Goal: Task Accomplishment & Management: Manage account settings

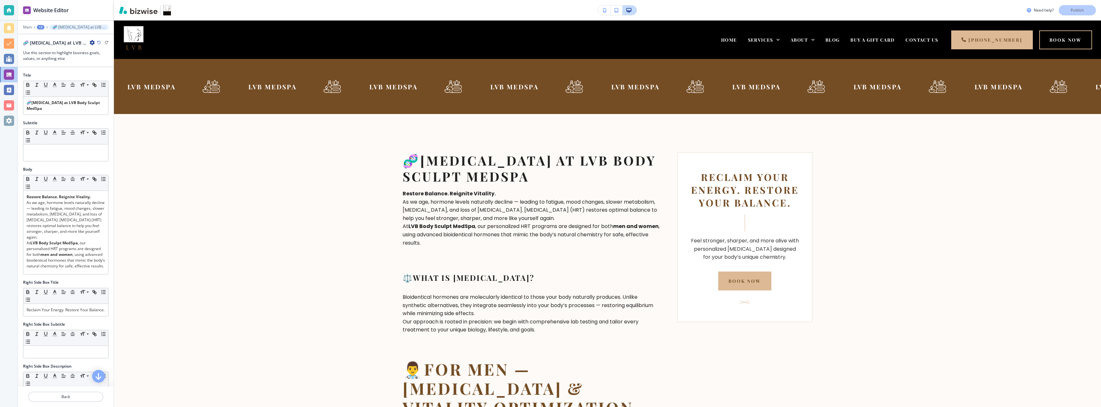
scroll to position [93, 0]
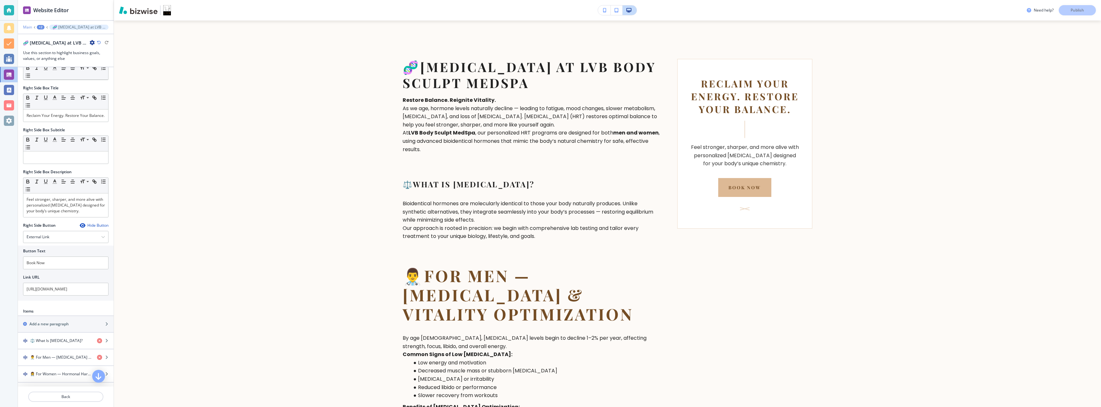
click at [26, 28] on p "Main" at bounding box center [27, 27] width 9 height 4
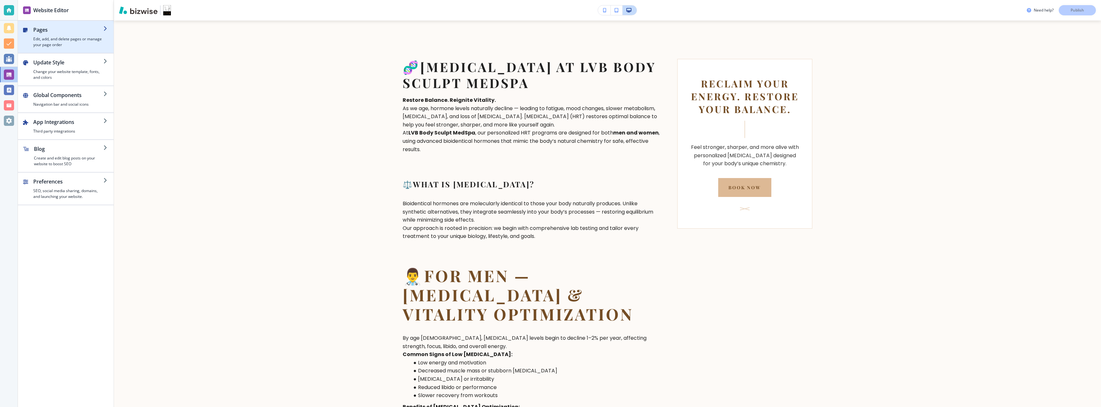
click at [53, 38] on h4 "Edit, add, and delete pages or manage your page order" at bounding box center [68, 42] width 70 height 12
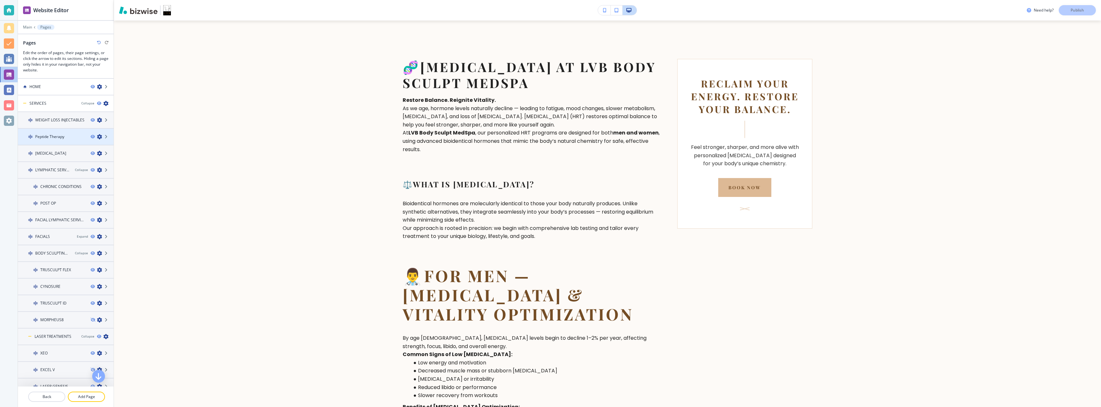
click at [58, 133] on div at bounding box center [66, 131] width 96 height 5
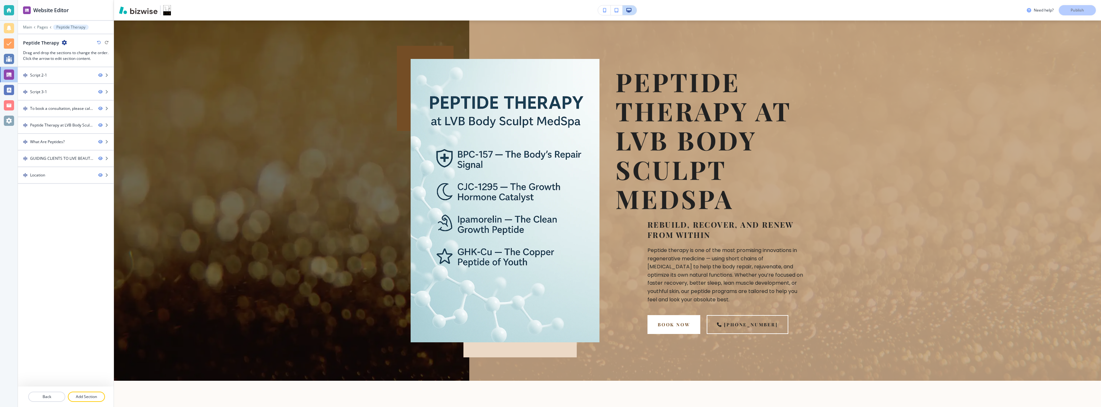
scroll to position [0, 0]
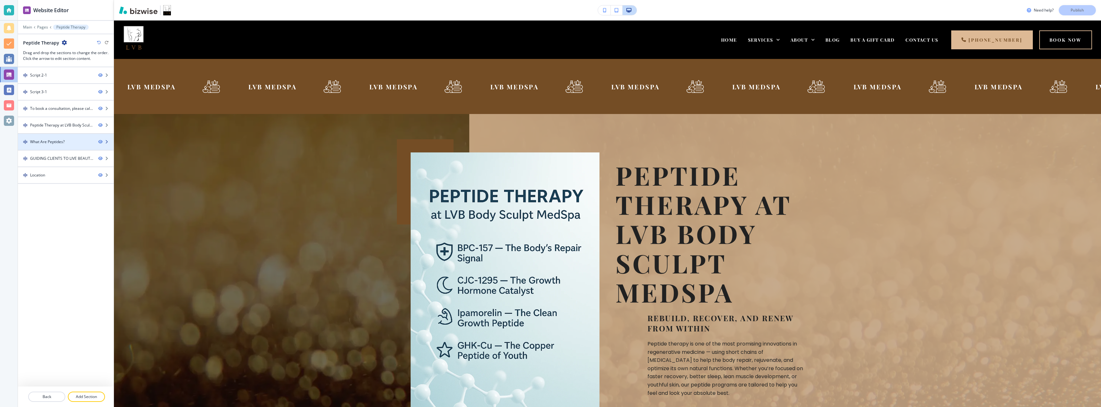
click at [55, 145] on div at bounding box center [66, 147] width 96 height 5
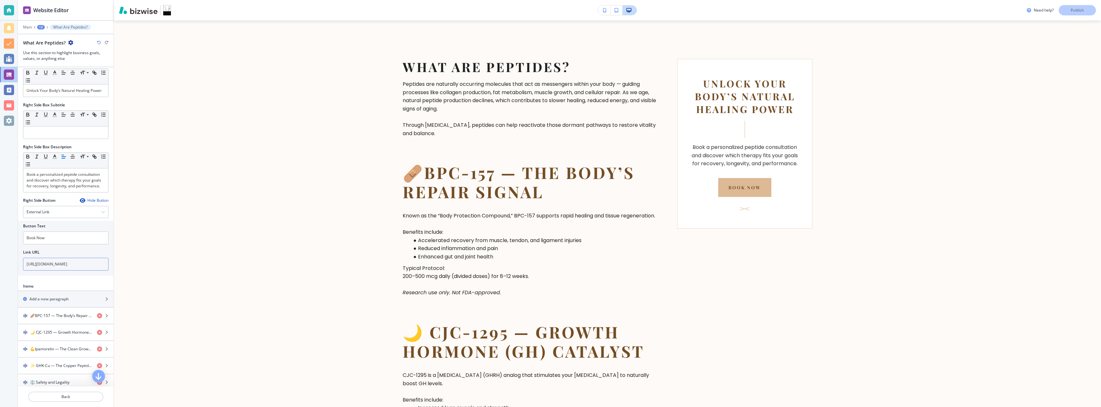
scroll to position [290, 0]
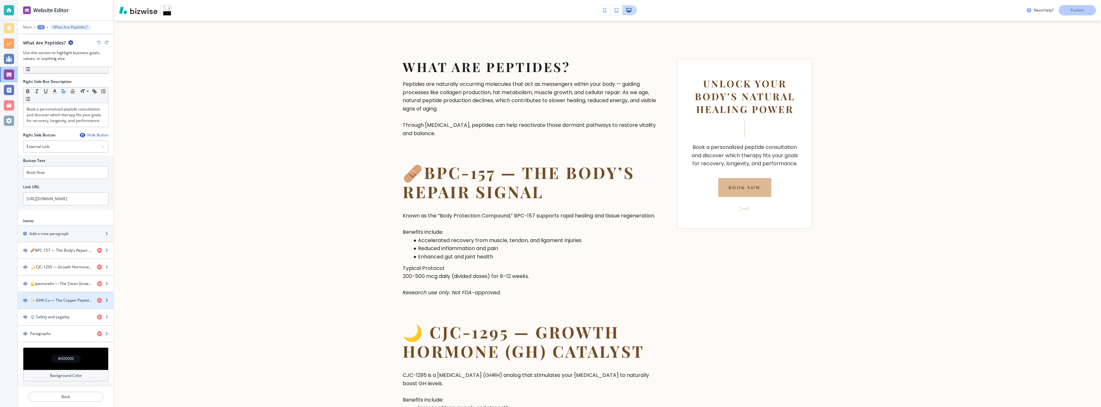
click at [104, 301] on div "button" at bounding box center [105, 300] width 17 height 5
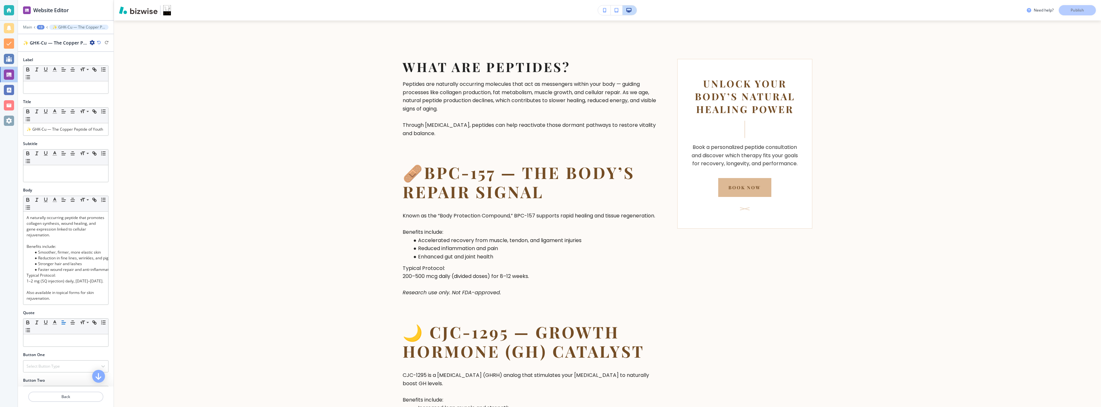
click at [92, 42] on icon "button" at bounding box center [92, 42] width 5 height 5
click at [99, 63] on p "Duplicate ✨ GHK-Cu — The Copper Peptide of Youth" at bounding box center [110, 65] width 33 height 6
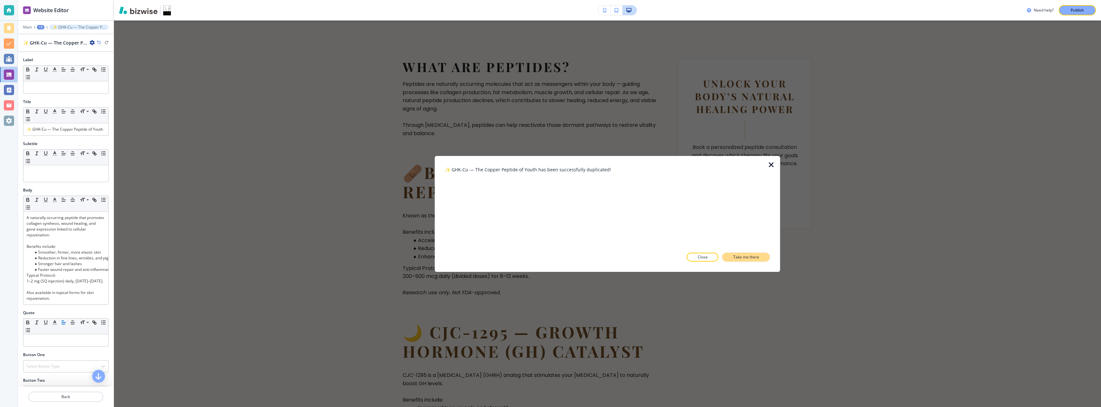
click at [737, 257] on p "Take me there" at bounding box center [746, 257] width 26 height 6
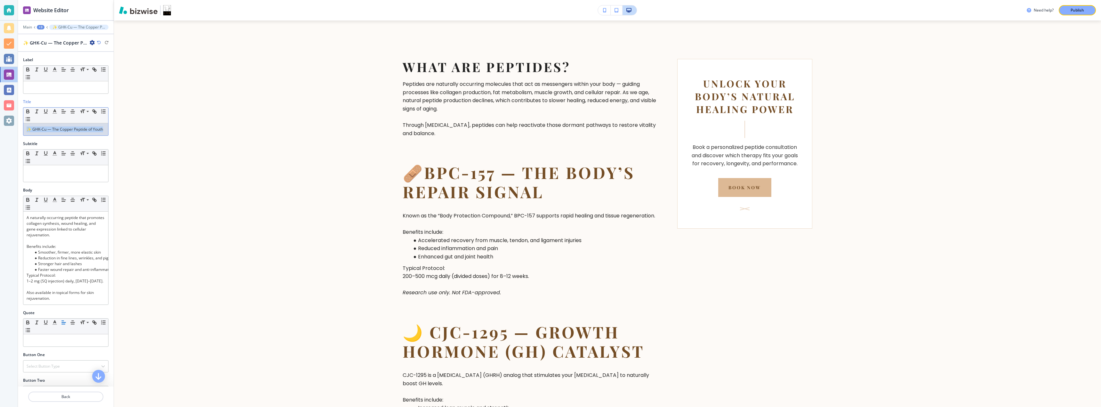
drag, startPoint x: 39, startPoint y: 137, endPoint x: 24, endPoint y: 129, distance: 17.0
click at [24, 129] on div "✨ GHK-Cu — The Copper Peptide of Youth" at bounding box center [65, 129] width 85 height 12
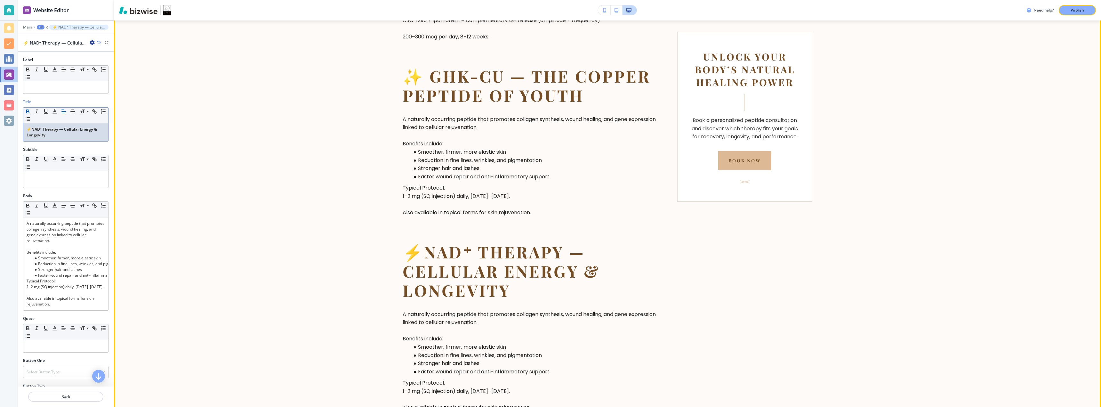
scroll to position [1051, 0]
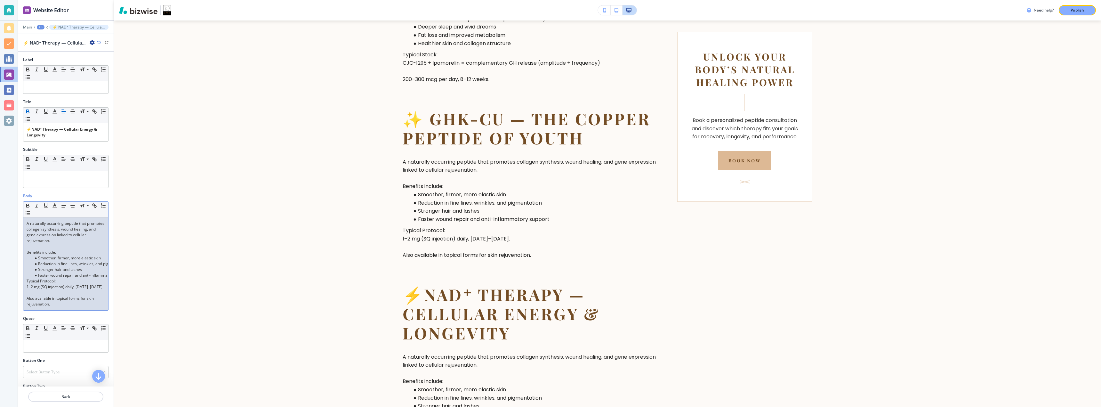
click at [58, 244] on p at bounding box center [66, 246] width 78 height 6
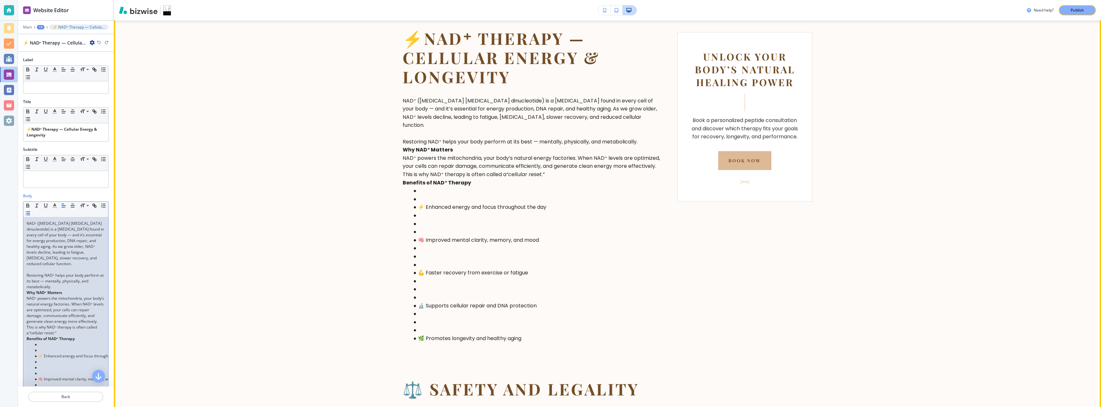
scroll to position [1349, 0]
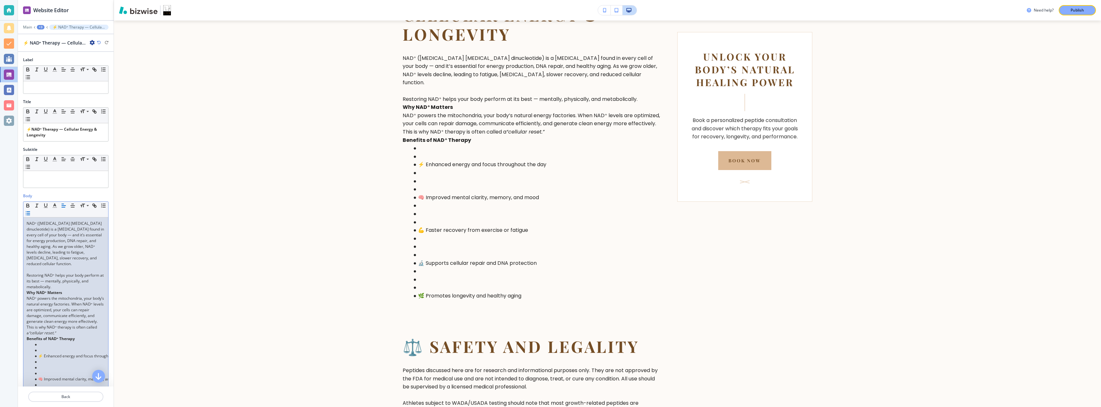
click at [80, 341] on p "Benefits of NAD⁺ Therapy" at bounding box center [66, 339] width 78 height 6
click at [71, 345] on li at bounding box center [68, 344] width 73 height 6
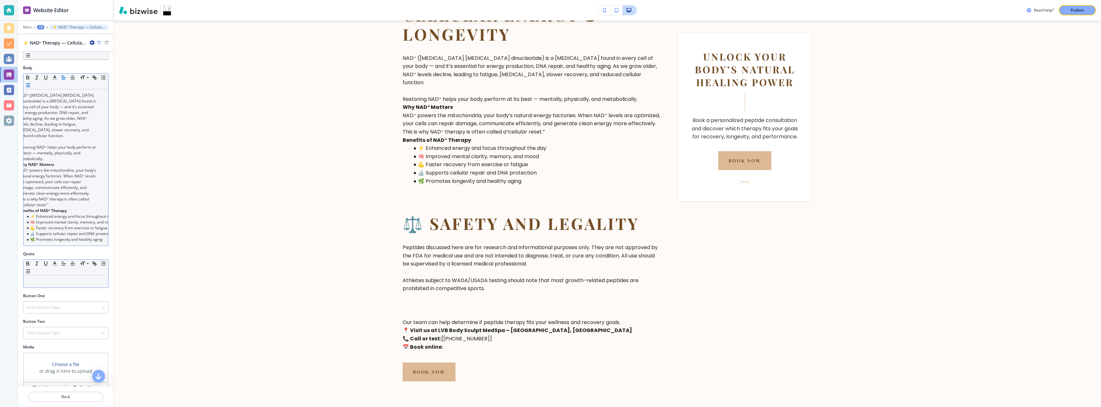
scroll to position [85, 0]
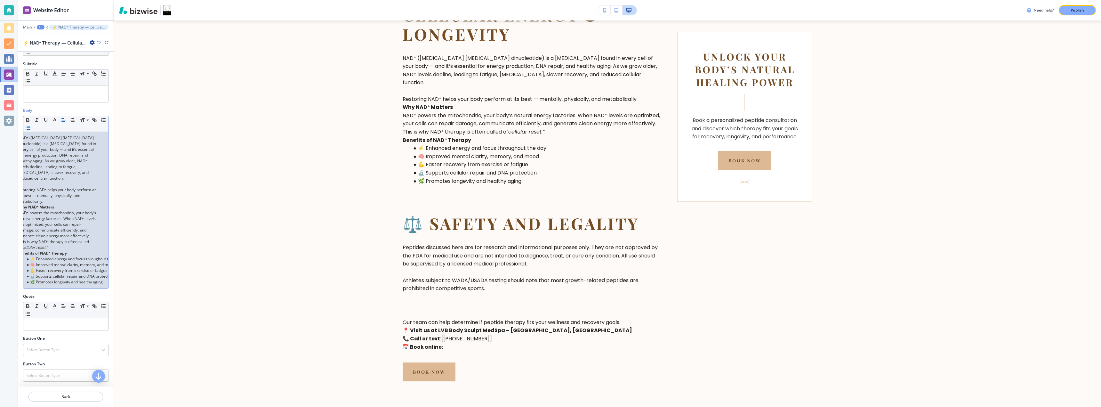
click at [77, 276] on li "🔬 Supports cellular repair and DNA protection" at bounding box center [60, 276] width 73 height 6
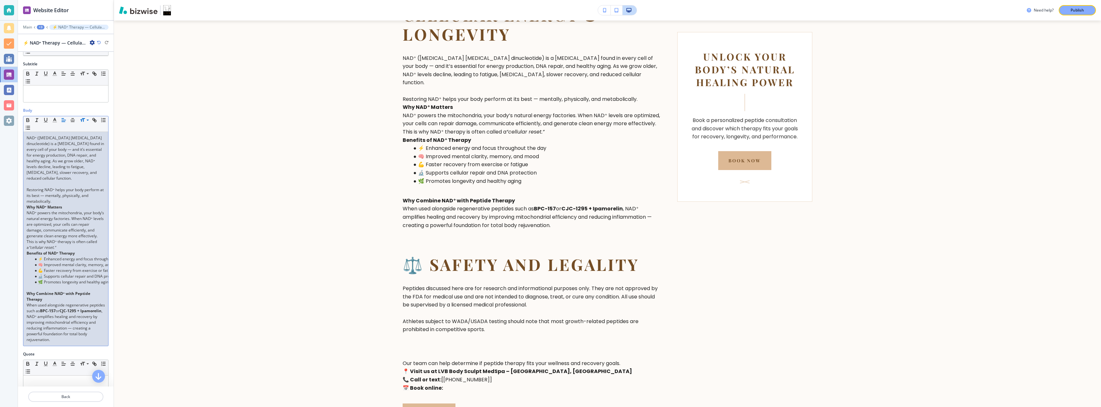
scroll to position [0, 0]
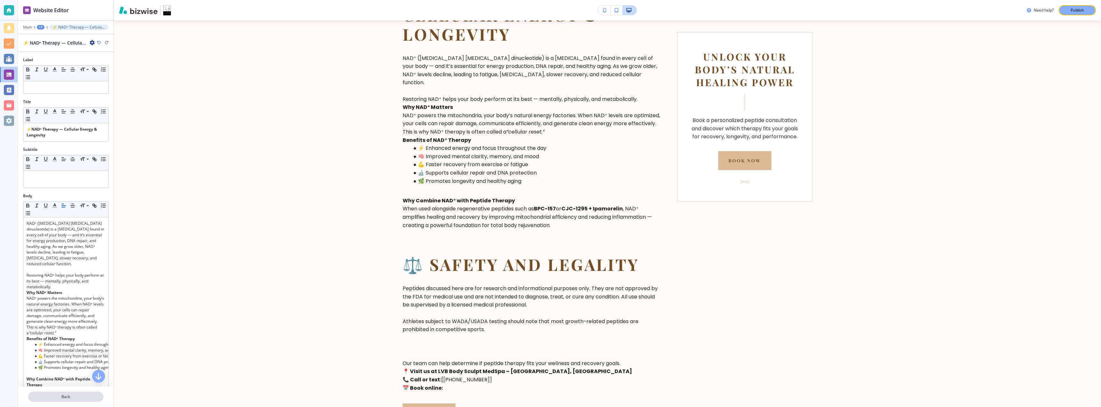
click at [69, 400] on button "Back" at bounding box center [65, 396] width 75 height 10
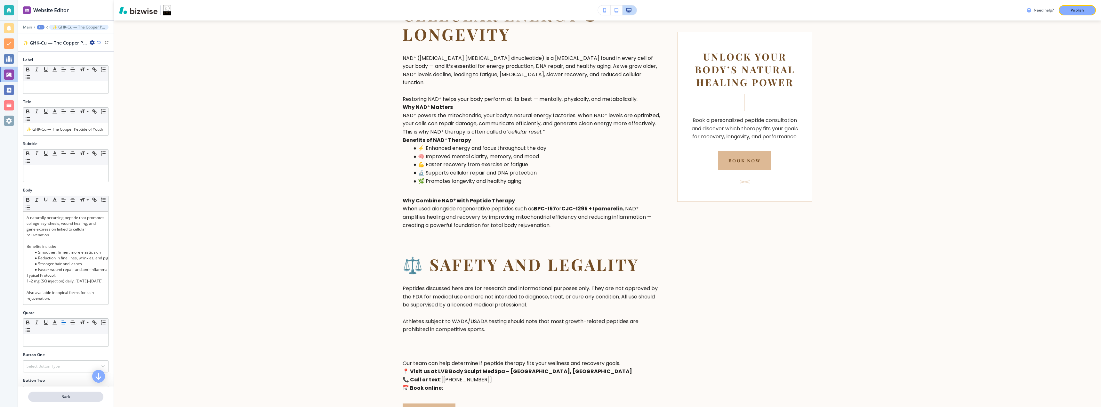
click at [79, 393] on button "Back" at bounding box center [65, 396] width 75 height 10
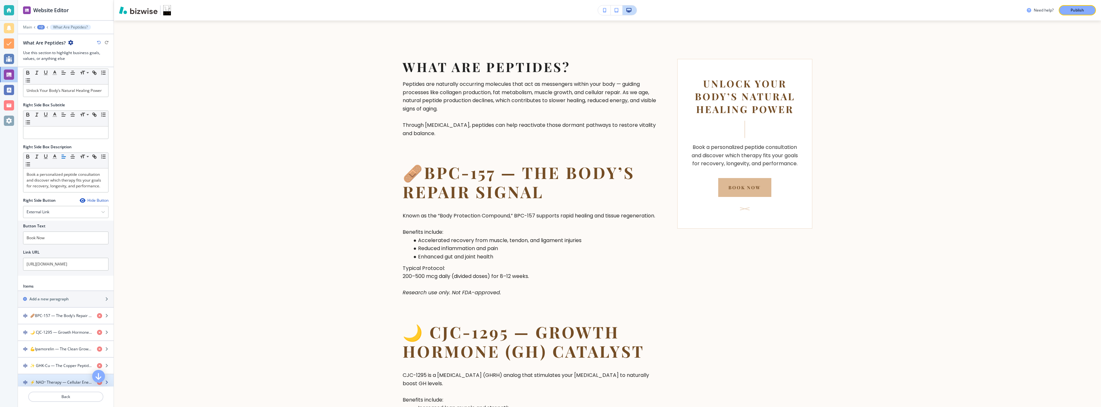
scroll to position [307, 0]
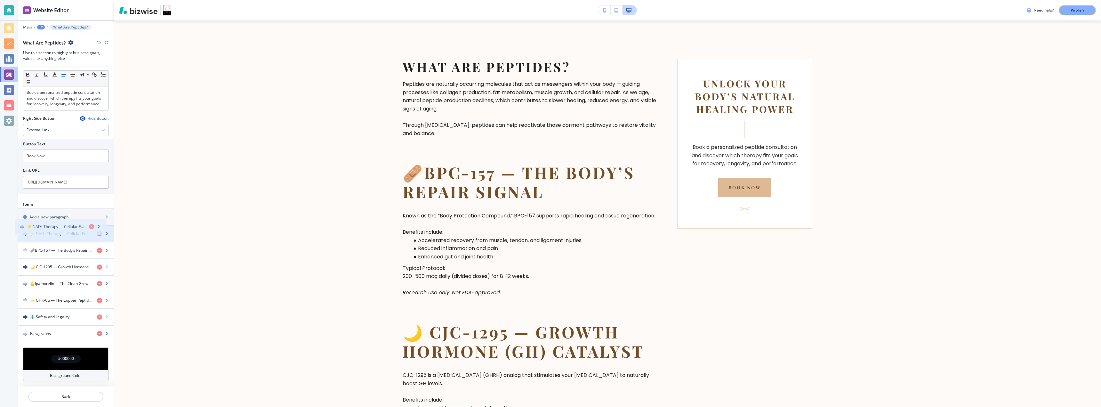
drag, startPoint x: 23, startPoint y: 301, endPoint x: 20, endPoint y: 227, distance: 73.7
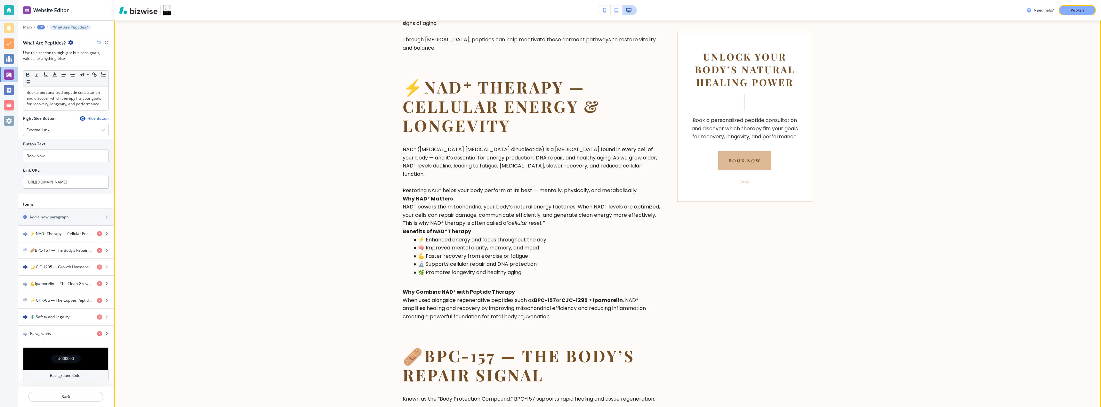
scroll to position [581, 0]
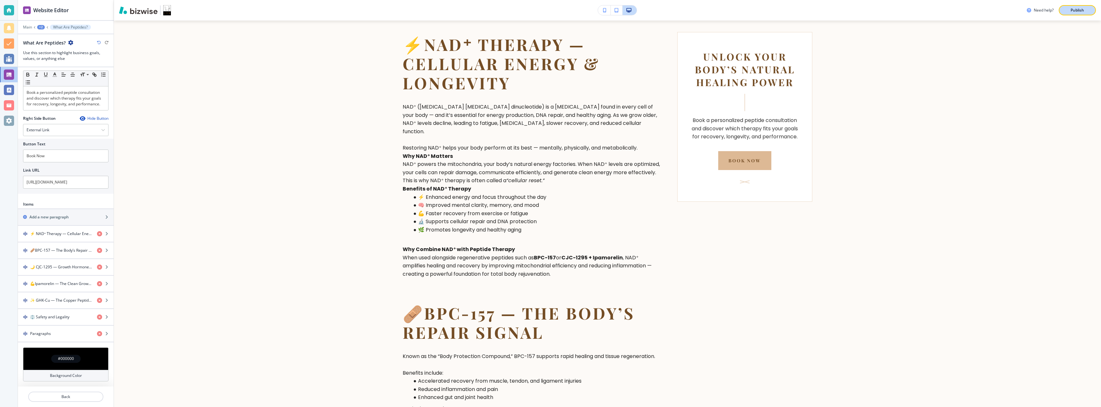
click at [1069, 9] on div "Publish" at bounding box center [1077, 10] width 20 height 6
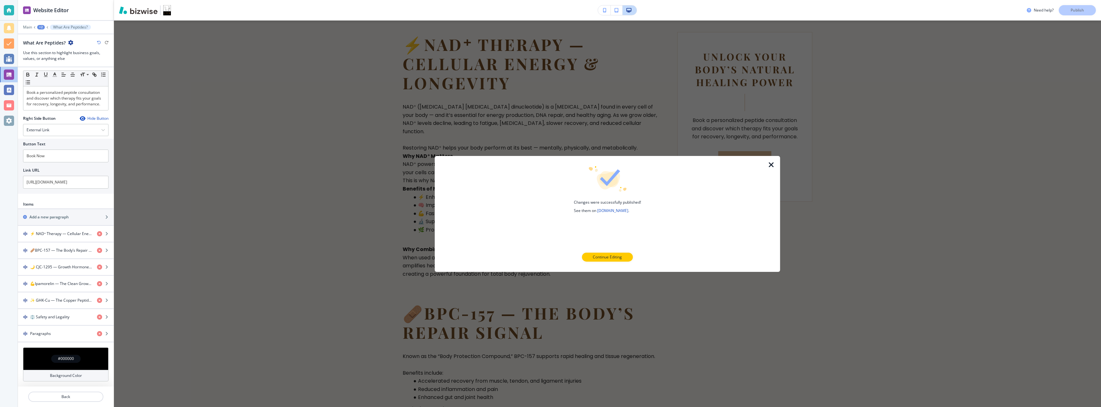
click at [769, 167] on icon "button" at bounding box center [771, 165] width 8 height 8
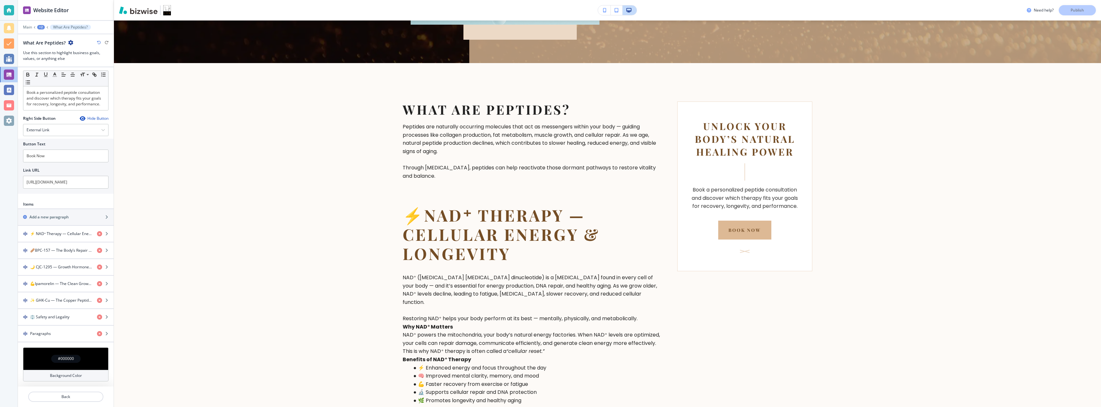
scroll to position [368, 0]
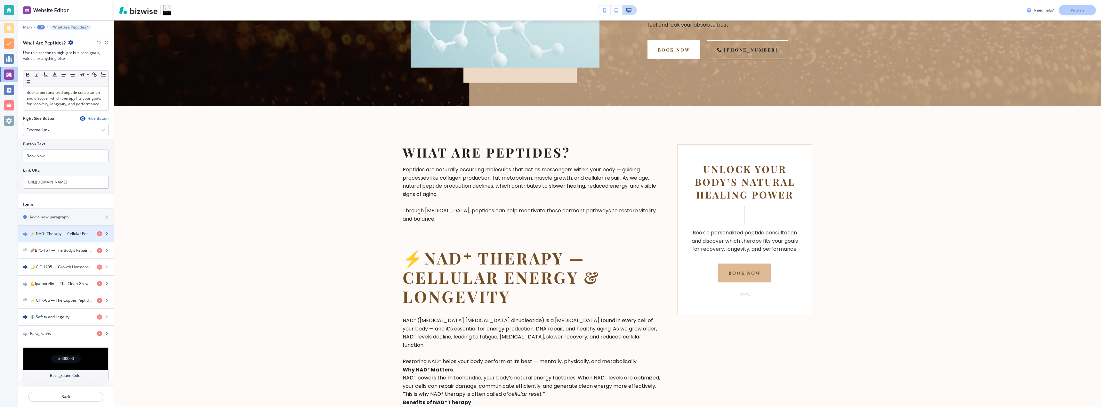
click at [105, 235] on icon "button" at bounding box center [107, 234] width 4 height 4
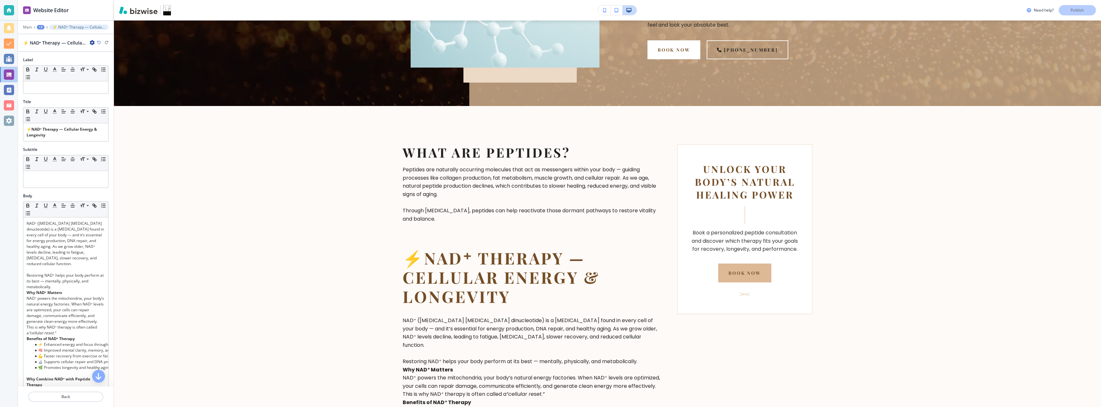
click at [90, 40] on icon "button" at bounding box center [92, 42] width 5 height 5
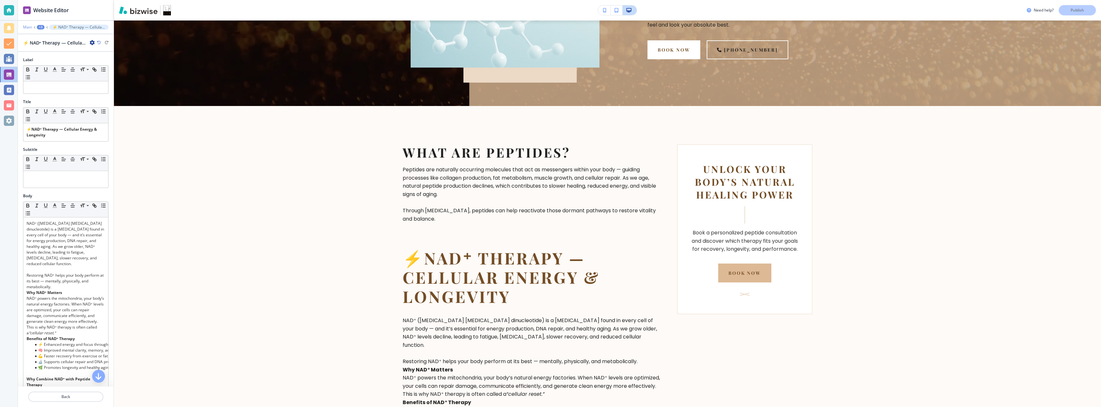
click at [25, 28] on p "Main" at bounding box center [27, 27] width 9 height 4
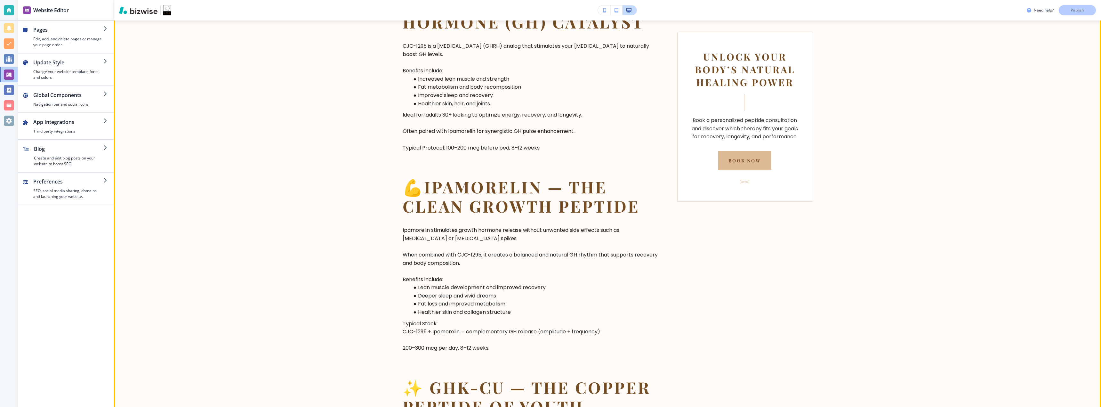
scroll to position [1008, 0]
